Goal: Transaction & Acquisition: Obtain resource

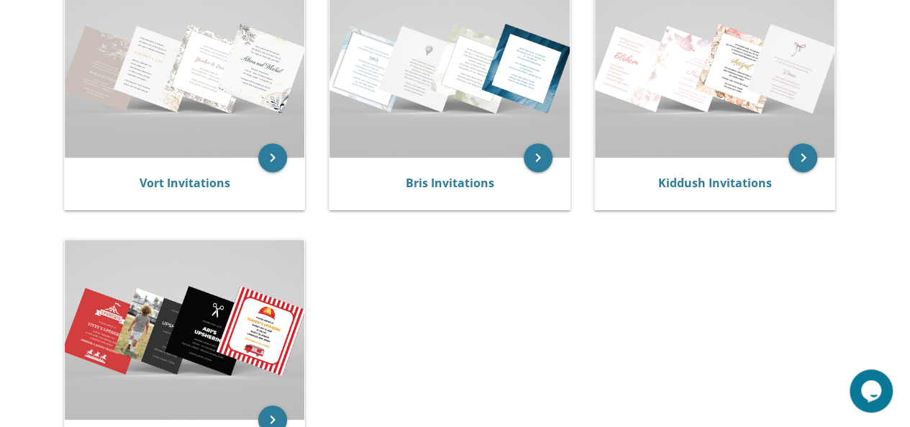
scroll to position [316, 0]
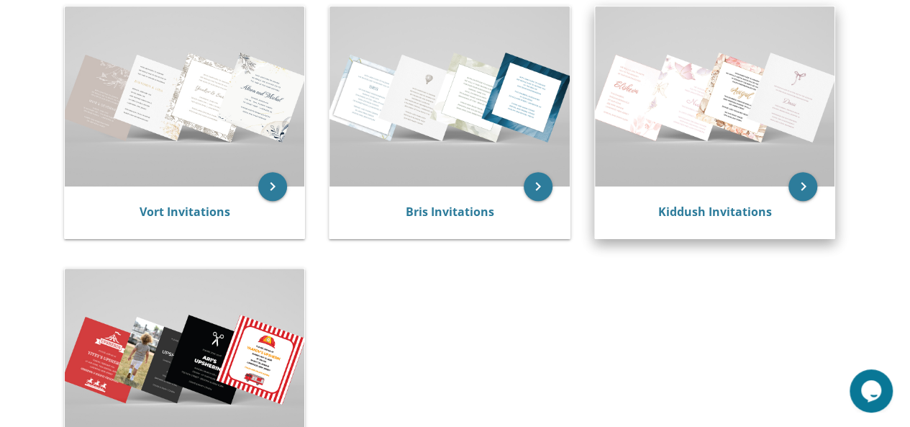
click at [736, 169] on img at bounding box center [715, 96] width 240 height 180
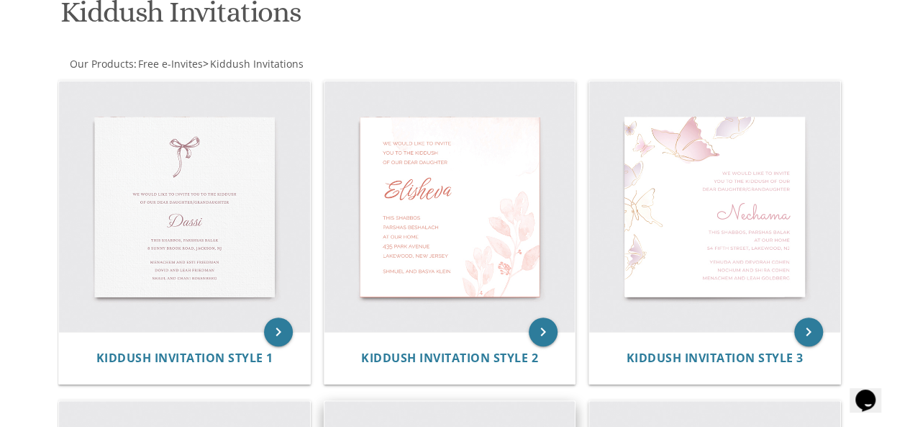
scroll to position [230, 0]
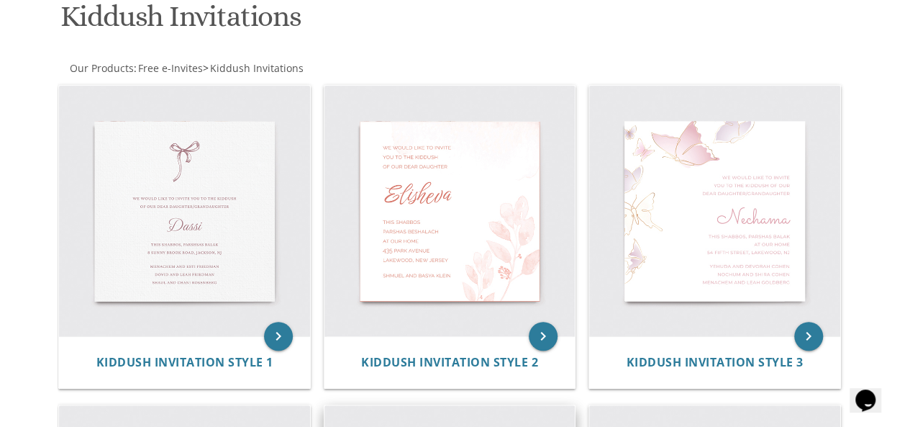
click at [488, 206] on img at bounding box center [449, 211] width 251 height 251
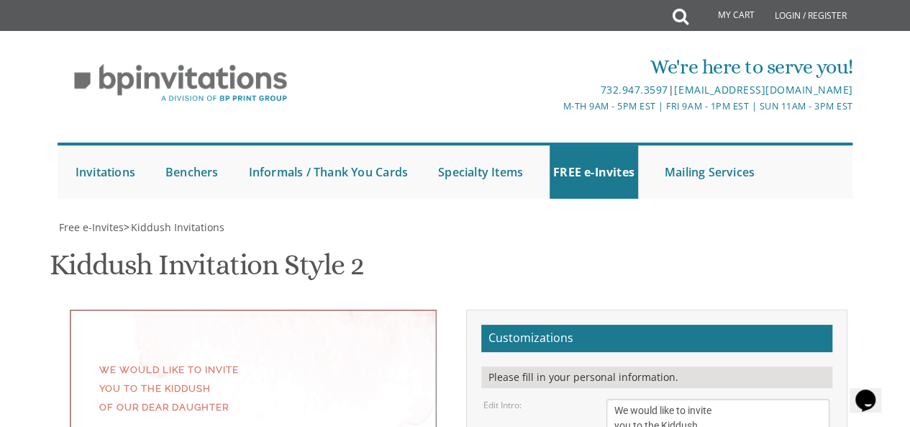
scroll to position [144, 0]
click at [710, 398] on textarea "We would like to invite you to the Kiddush of our dear daughter" at bounding box center [718, 425] width 224 height 54
type textarea "We would like to invite you to a graduation party for"
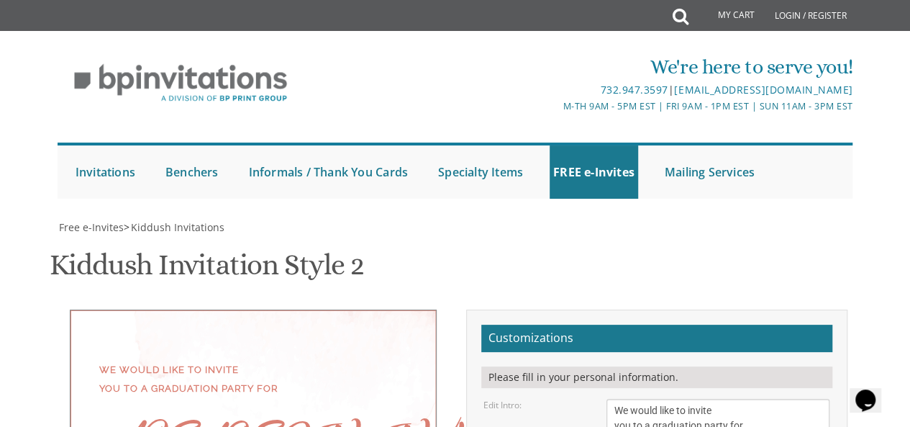
type textarea "E"
type textarea "[PERSON_NAME]"
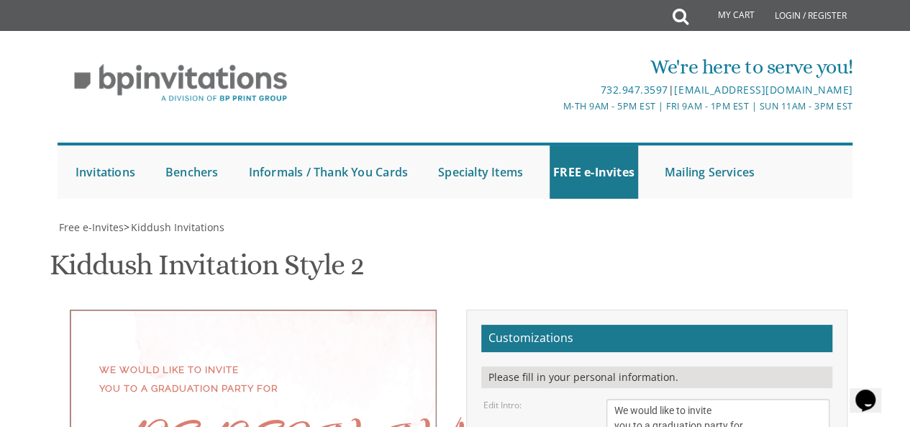
scroll to position [288, 0]
type textarea "Motzei Shabbos, Oct 11 Shabbos Chol Hamoed Sukkos Schenker Home 136 Amsterdam A…"
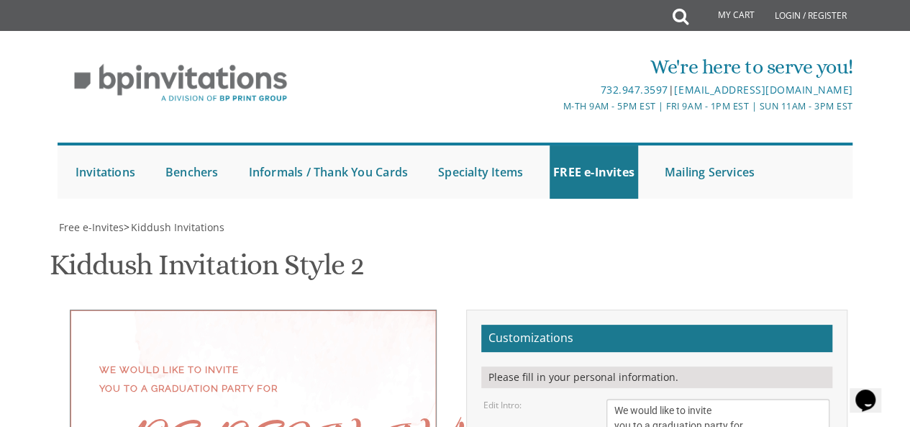
type textarea "Y"
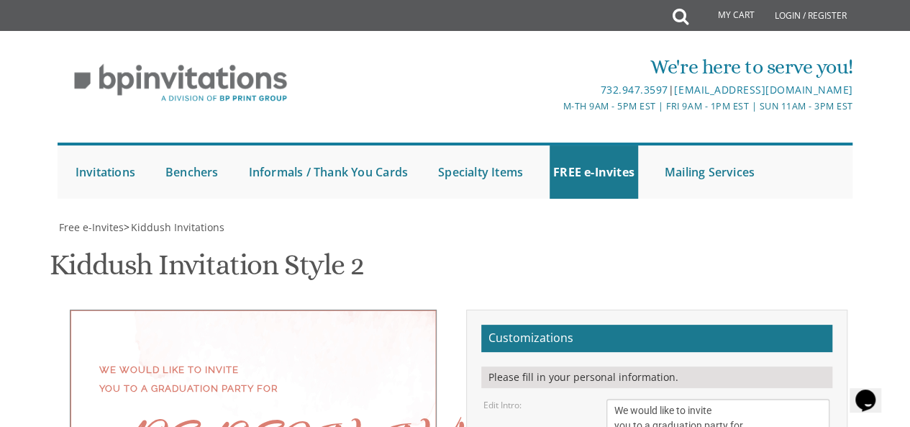
type textarea "Motzei Shabbos, October 11 Shabbos Chol Hamoed Sukkos Schenker Home 136 Amsterd…"
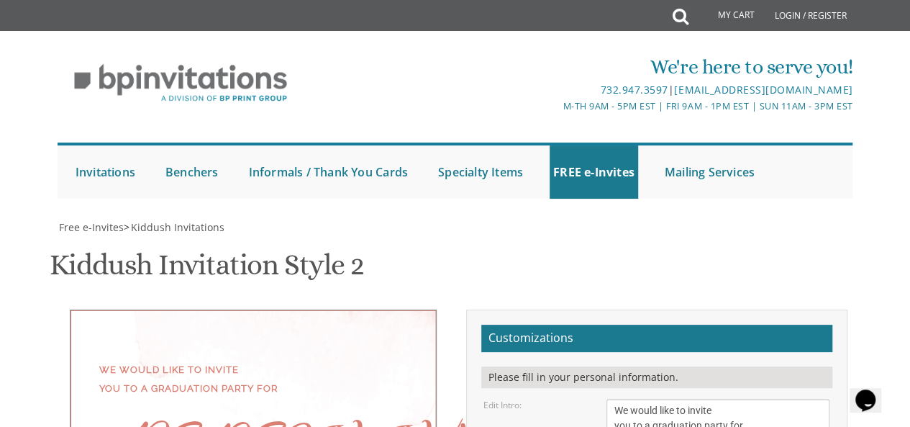
type textarea "[PERSON_NAME]"
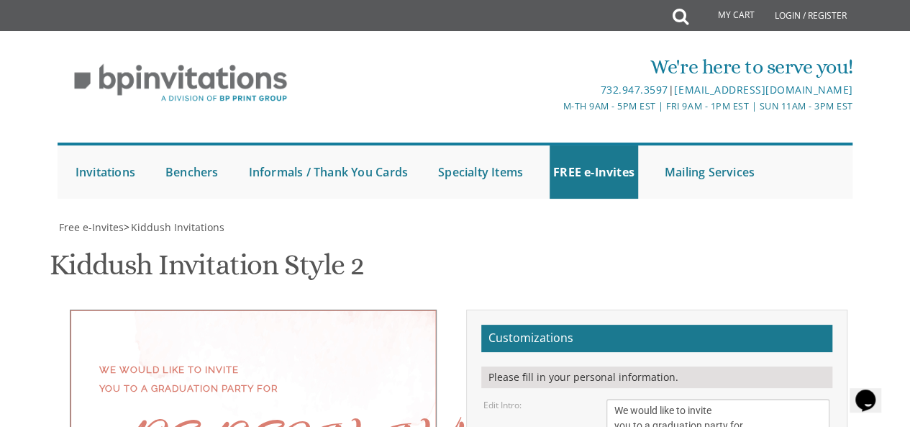
type textarea "Motzei Shabbos, October 11 Shabbos Chol Hamoed Sukkos Schenker Home 136 Amsterd…"
drag, startPoint x: 752, startPoint y: 329, endPoint x: 573, endPoint y: 229, distance: 204.5
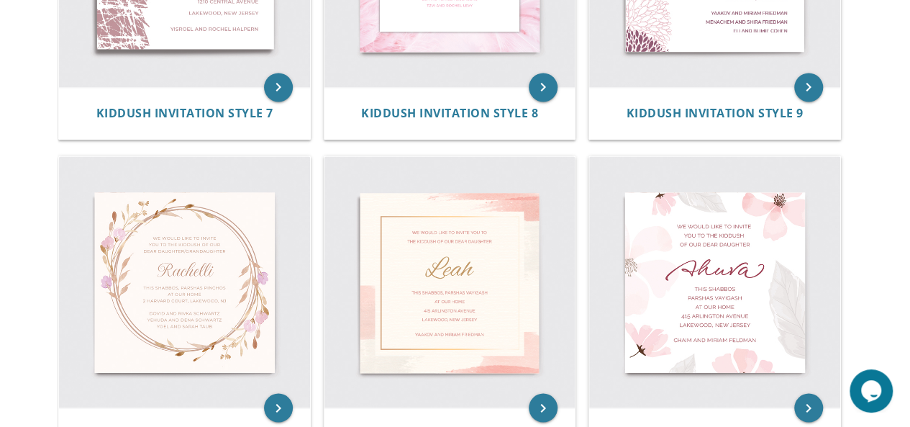
scroll to position [1180, 0]
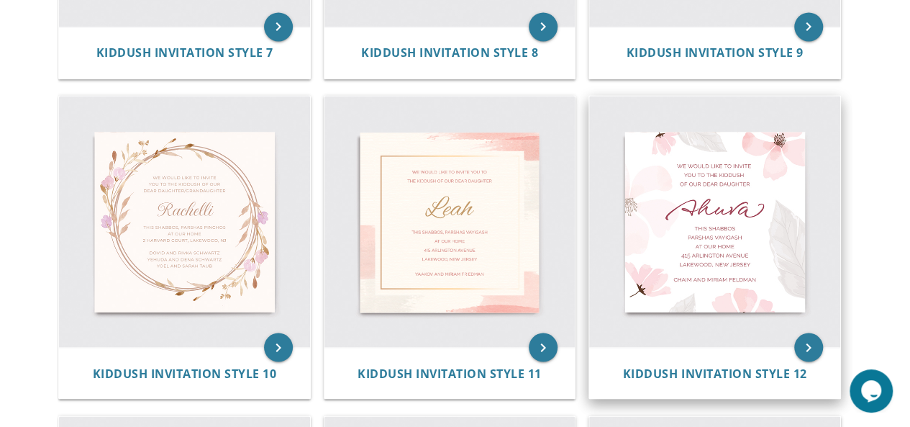
click at [702, 210] on img at bounding box center [714, 221] width 251 height 251
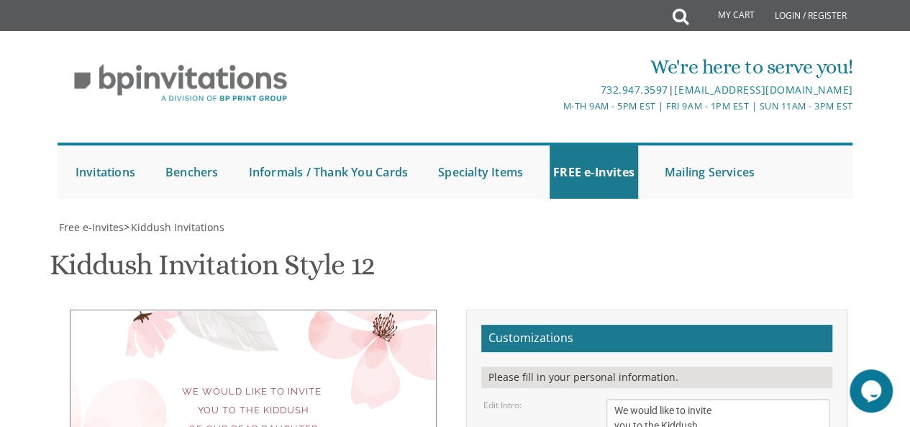
scroll to position [230, 0]
drag, startPoint x: 739, startPoint y: 369, endPoint x: 552, endPoint y: 298, distance: 199.4
paste textarea "[URL][DOMAIN_NAME][SECURITY_DATA]"
type textarea "h"
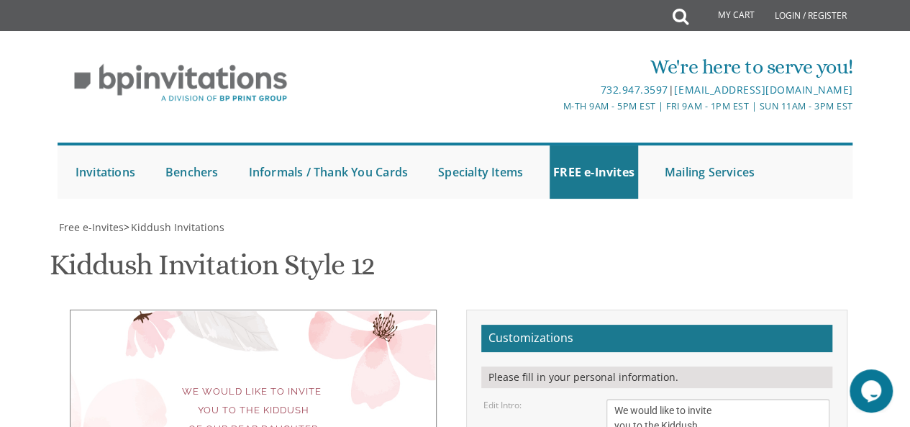
type textarea "Motzei Shabbos [DATE] Shabbos Chol Hamoed Sukkos Schenker Home [STREET_ADDRESS]"
type textarea "Y"
type textarea "A"
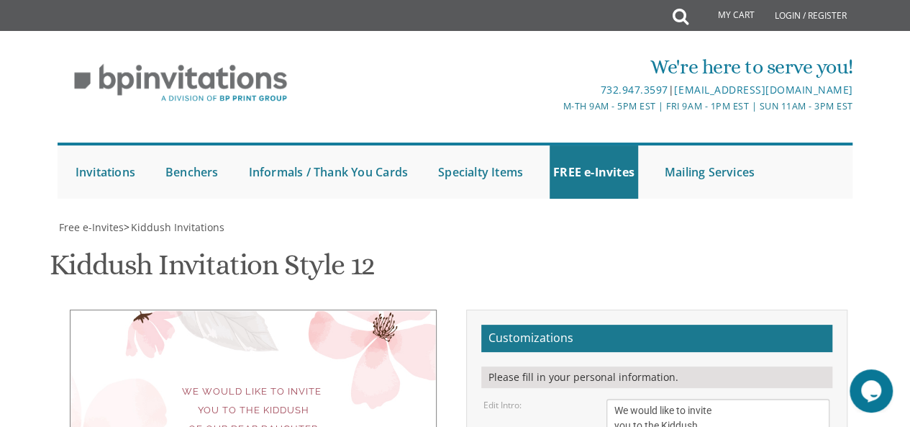
type textarea "[PERSON_NAME]"
drag, startPoint x: 716, startPoint y: 214, endPoint x: 686, endPoint y: 212, distance: 30.3
click at [686, 398] on textarea "We would like to invite you to the Kiddush of our dear daughter" at bounding box center [718, 425] width 224 height 54
click at [711, 398] on textarea "We would like to invite you to the Kiddush of our dear daughter" at bounding box center [718, 425] width 224 height 54
type textarea "We would like to invite you to a graduation party for"
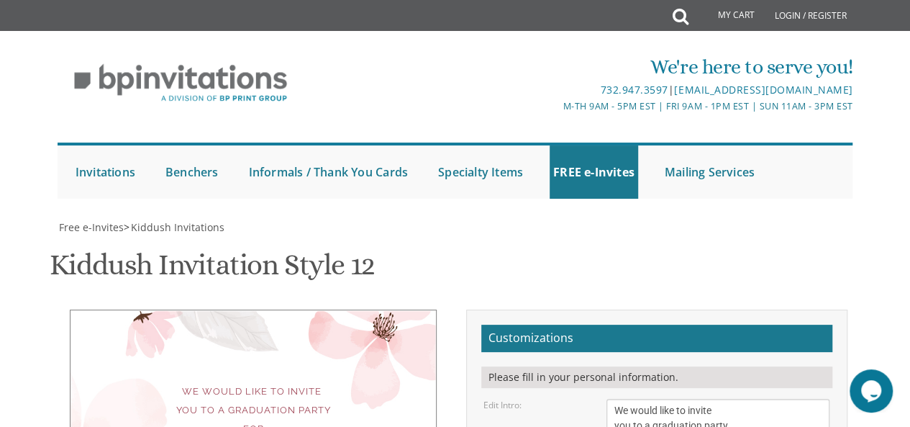
type textarea "Motzei Shabbos Chol Hamoed [DATE] 9:15 PM Schenker Sukkah [STREET_ADDRESS]"
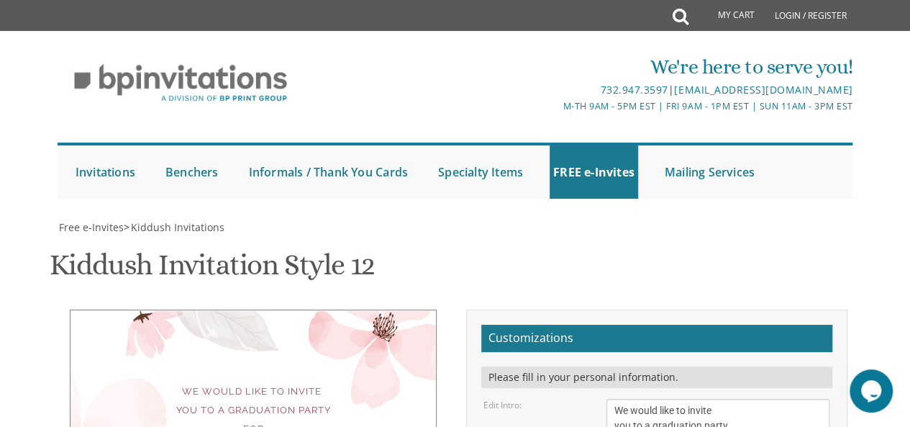
type input "[EMAIL_ADDRESS][DOMAIN_NAME]"
